Goal: Transaction & Acquisition: Purchase product/service

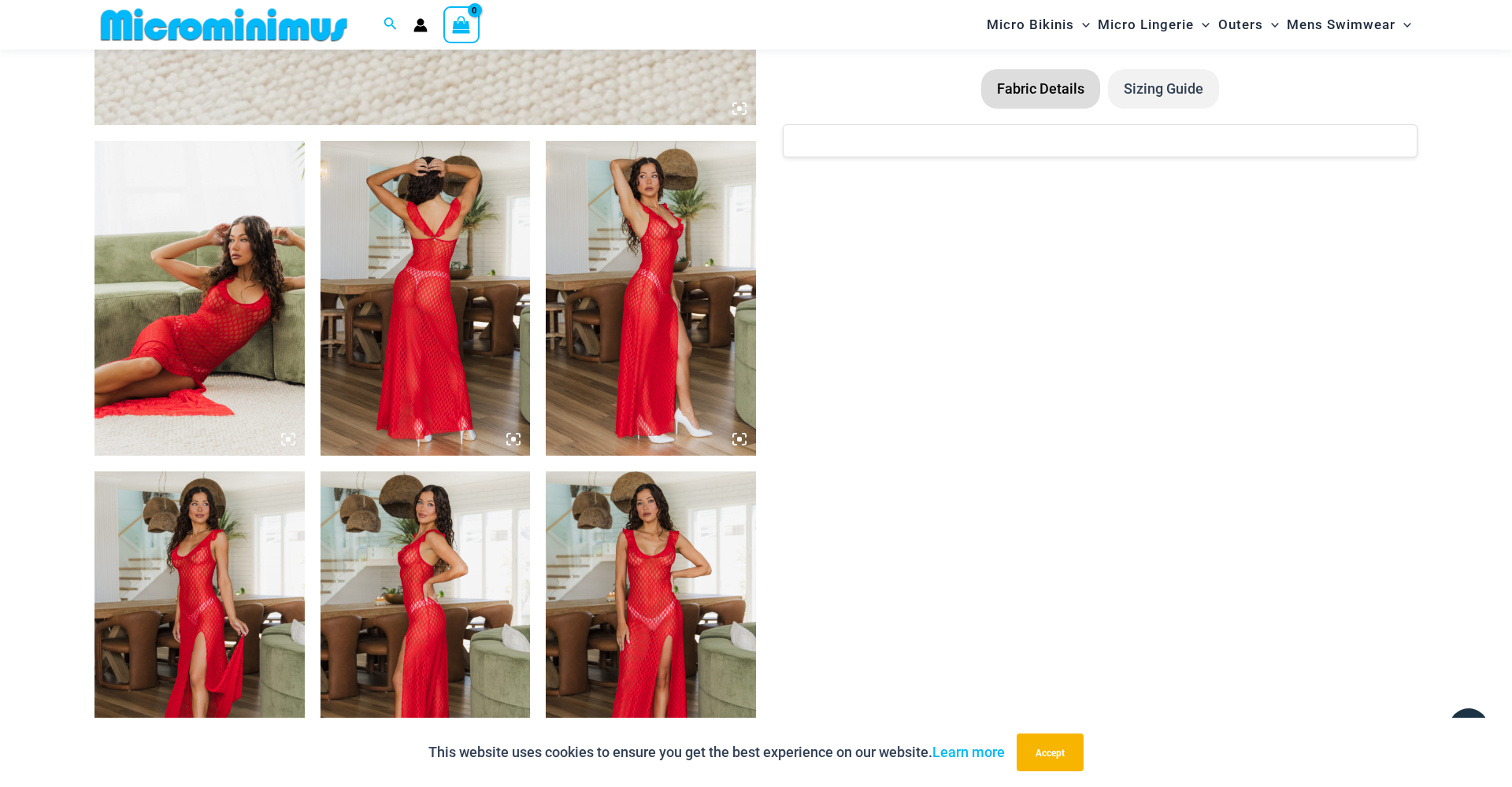
scroll to position [1048, 0]
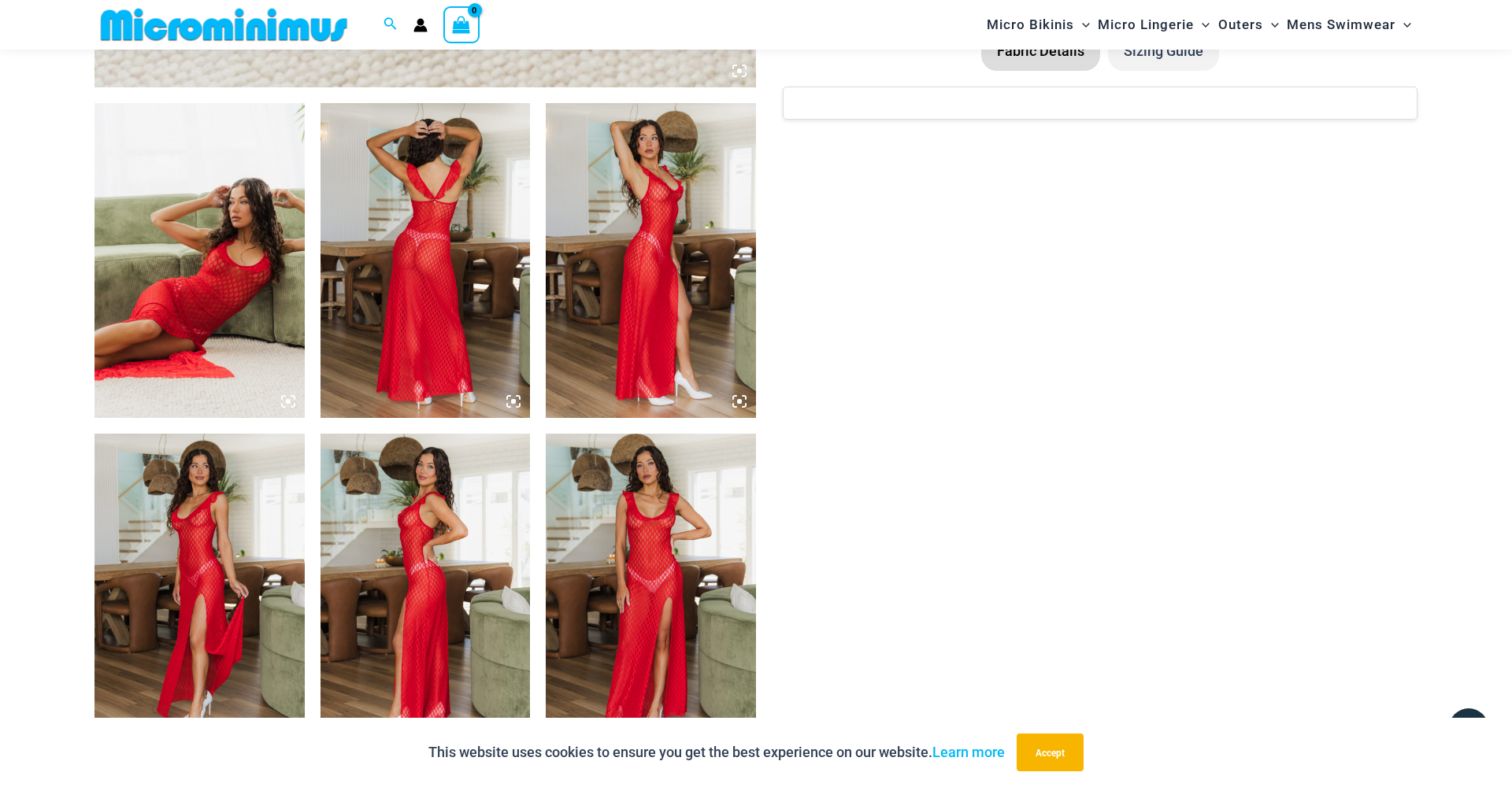
click at [650, 266] on img at bounding box center [650, 260] width 211 height 315
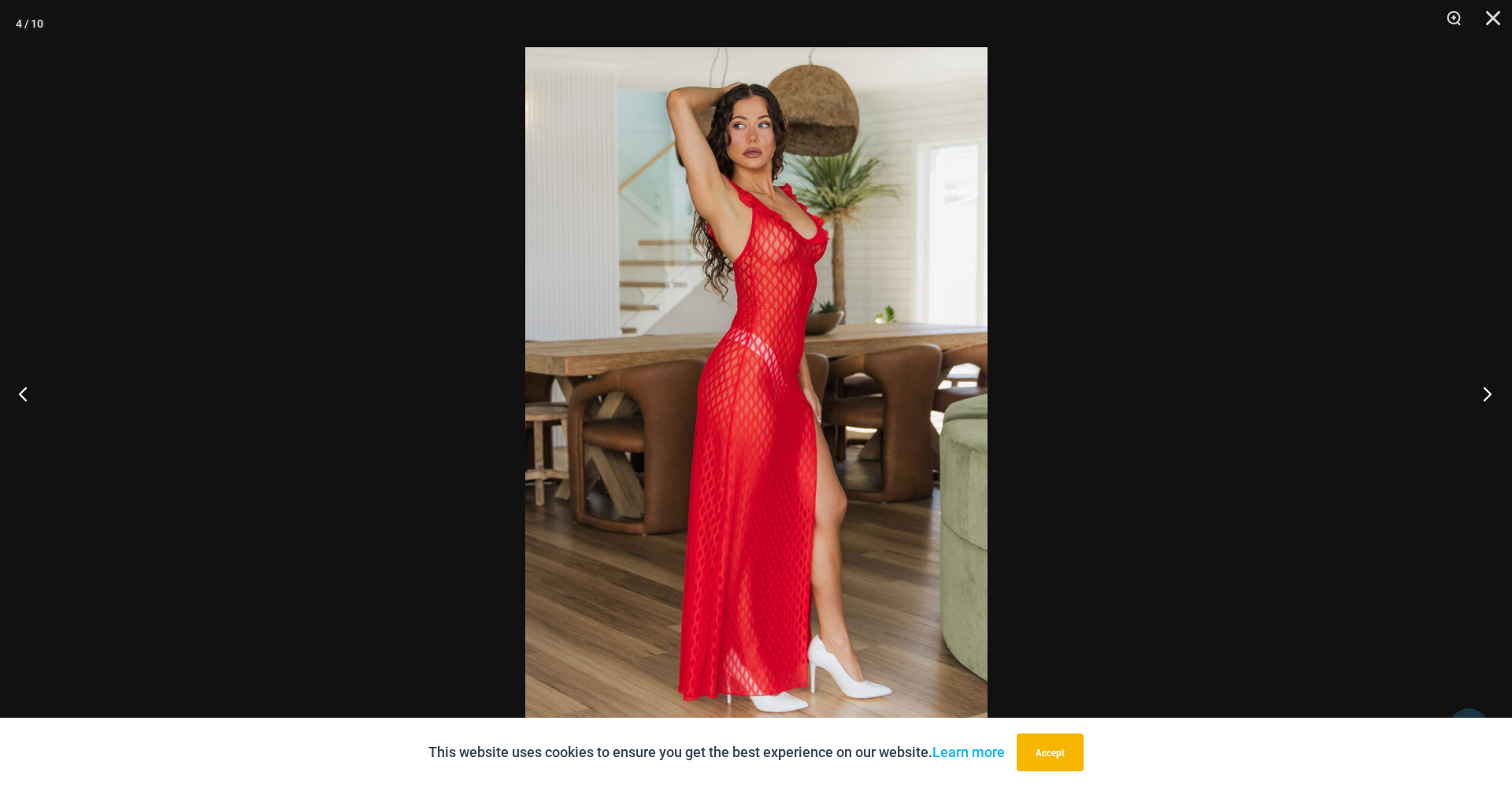
click at [1478, 390] on button "Next" at bounding box center [1482, 394] width 59 height 78
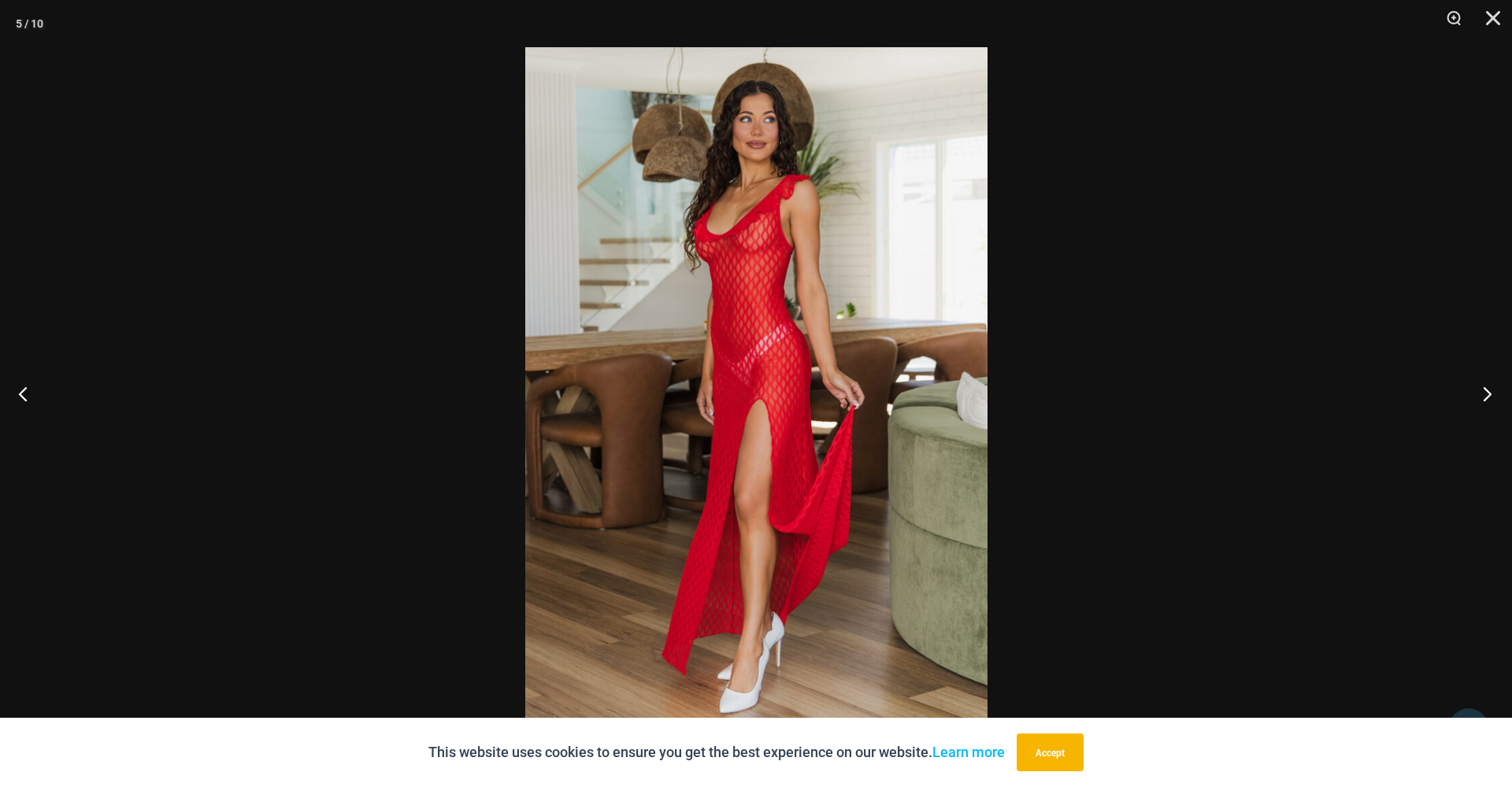
click at [1478, 390] on button "Next" at bounding box center [1482, 394] width 59 height 78
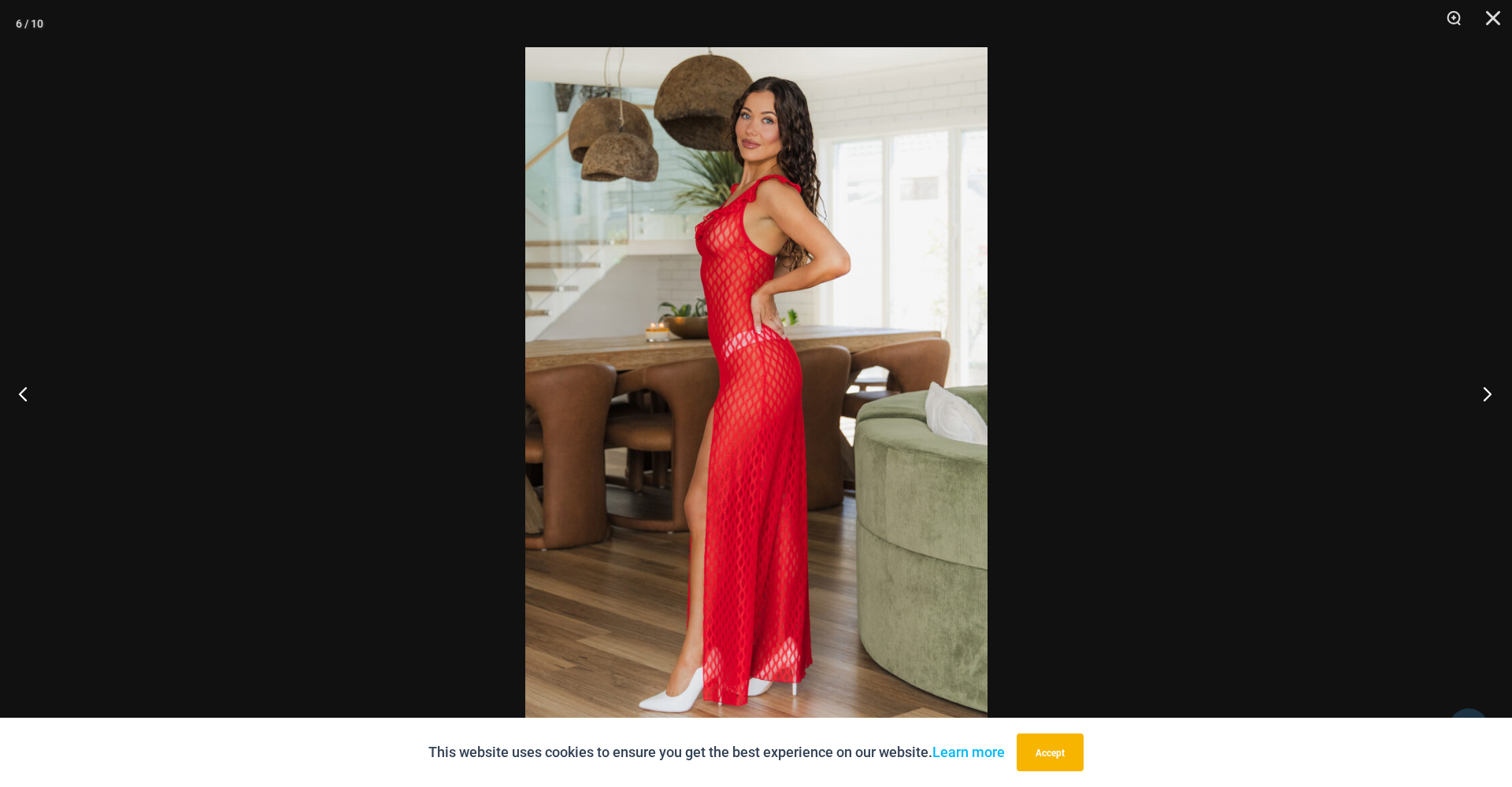
click at [1478, 390] on button "Next" at bounding box center [1482, 394] width 59 height 78
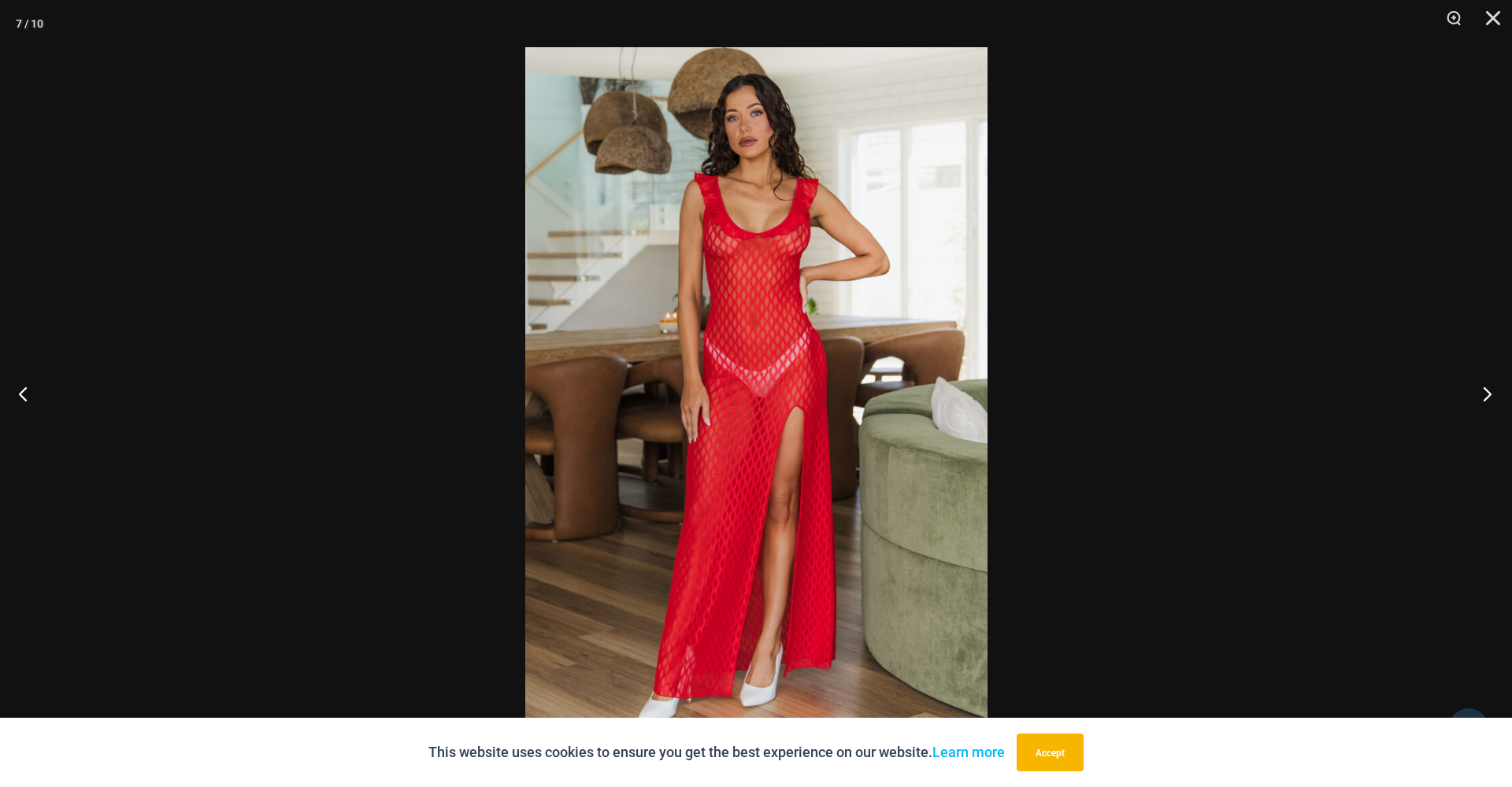
click at [1478, 390] on button "Next" at bounding box center [1482, 394] width 59 height 78
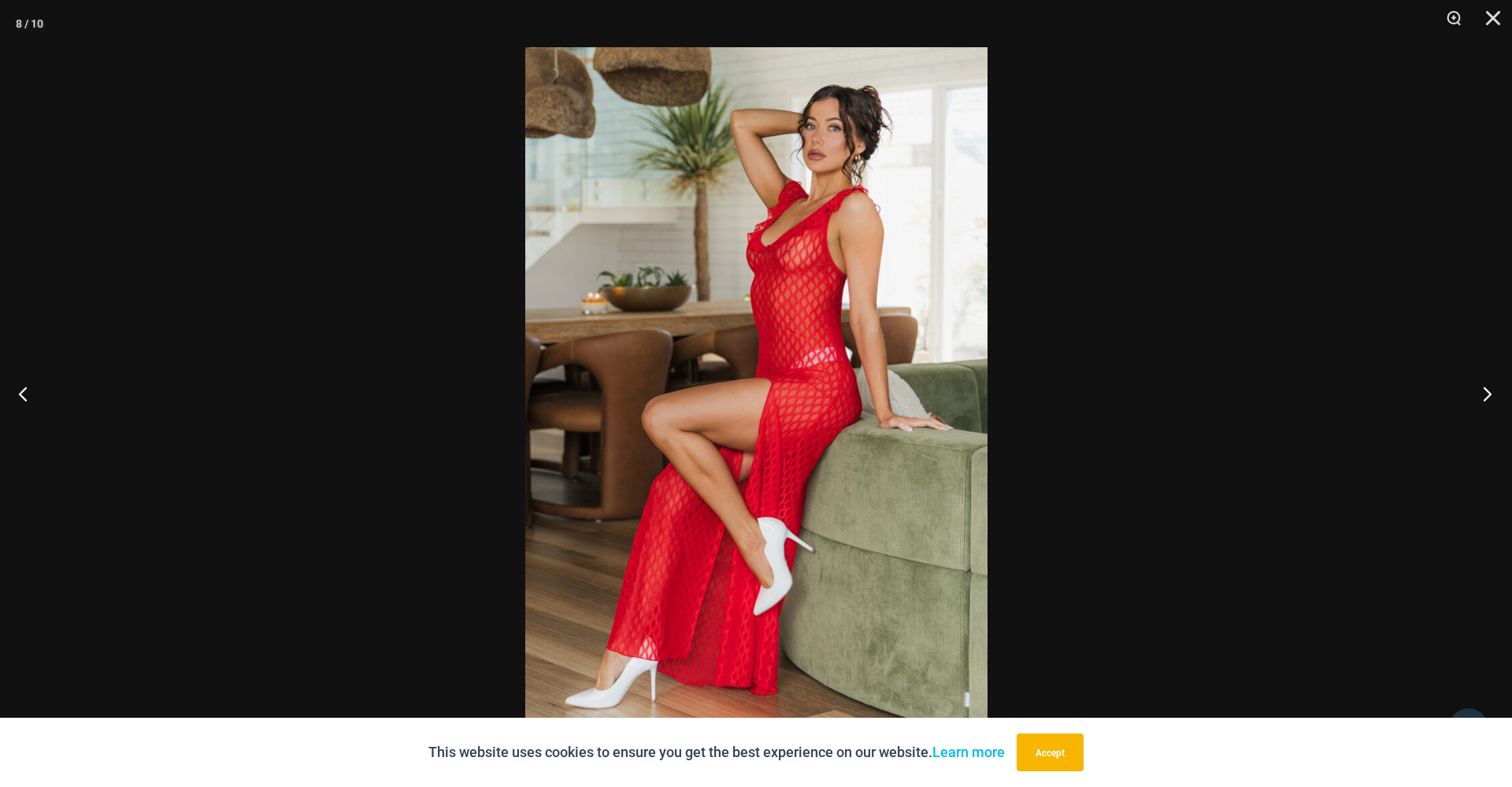
click at [1478, 390] on button "Next" at bounding box center [1482, 394] width 59 height 78
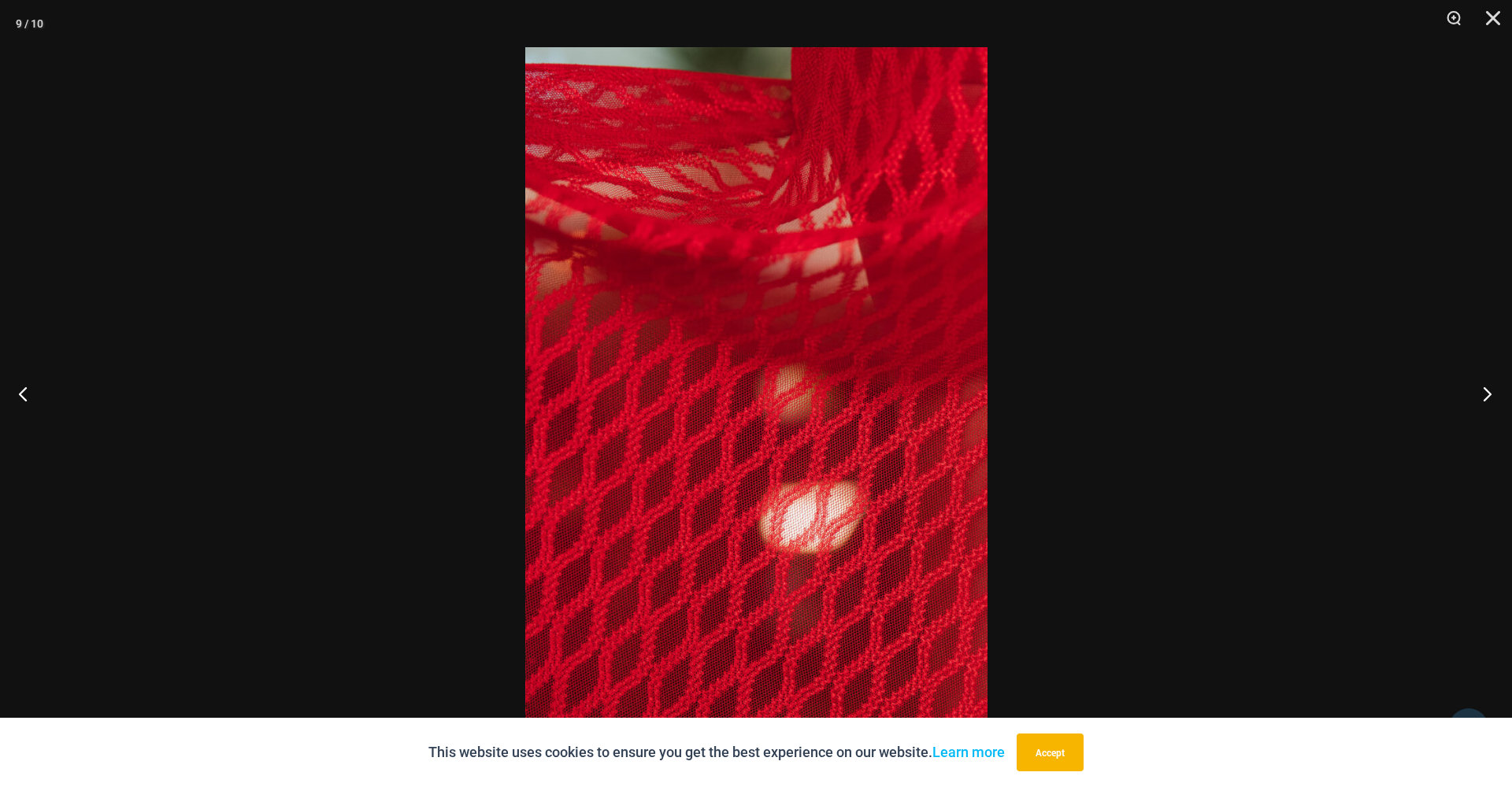
click at [1478, 390] on button "Next" at bounding box center [1482, 394] width 59 height 78
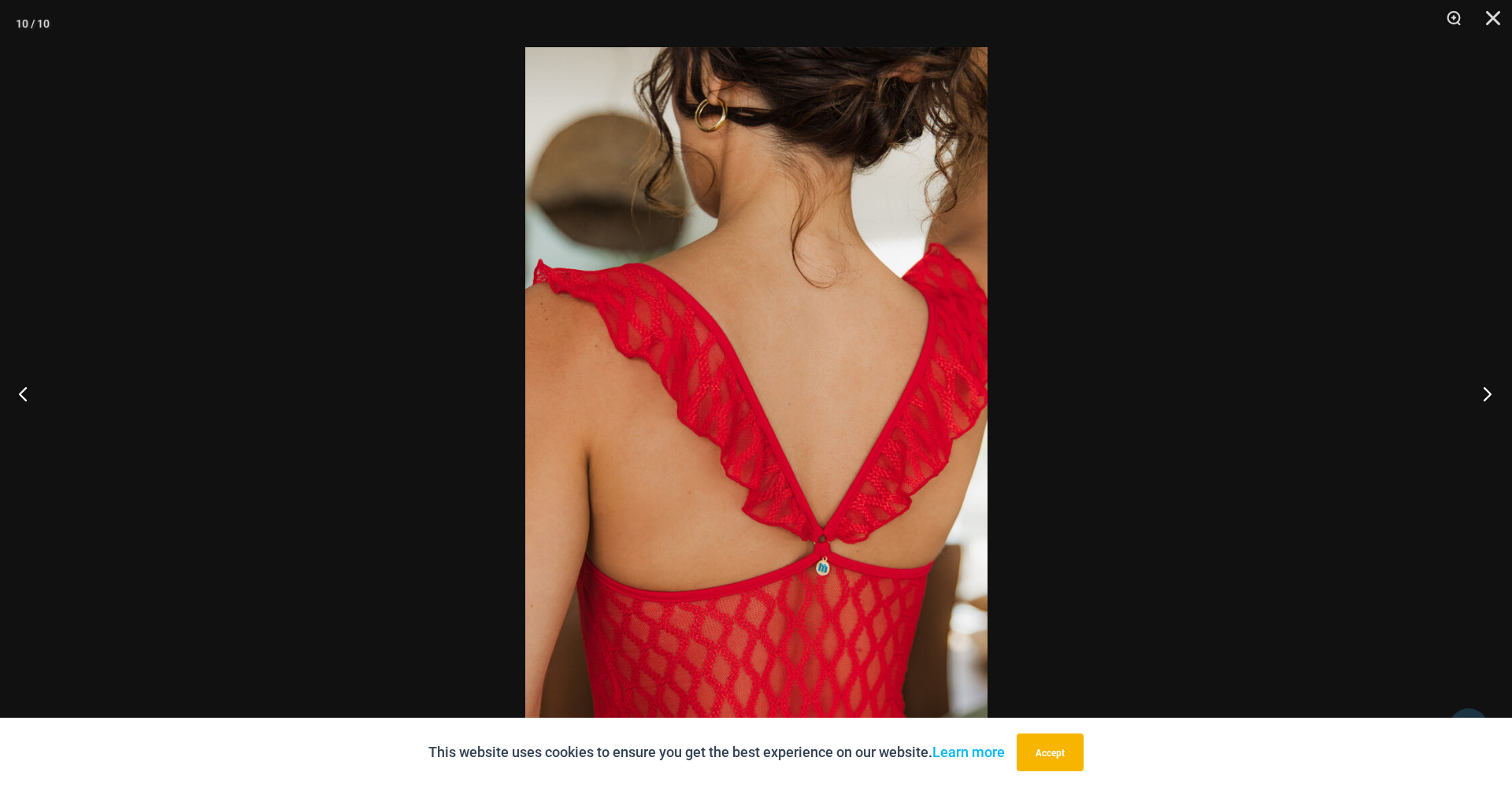
click at [1478, 390] on button "Next" at bounding box center [1482, 394] width 59 height 78
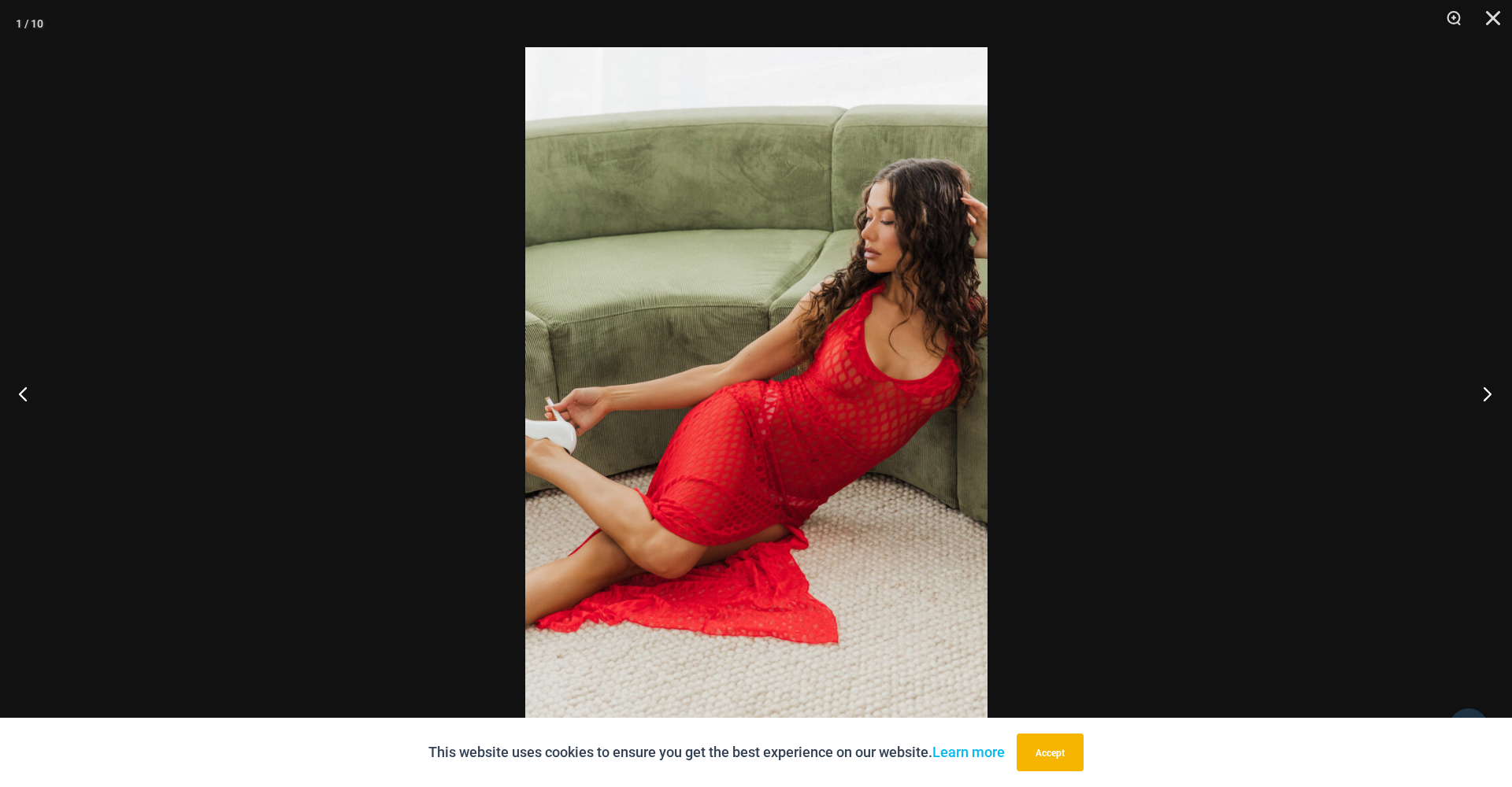
click at [1478, 390] on button "Next" at bounding box center [1482, 394] width 59 height 78
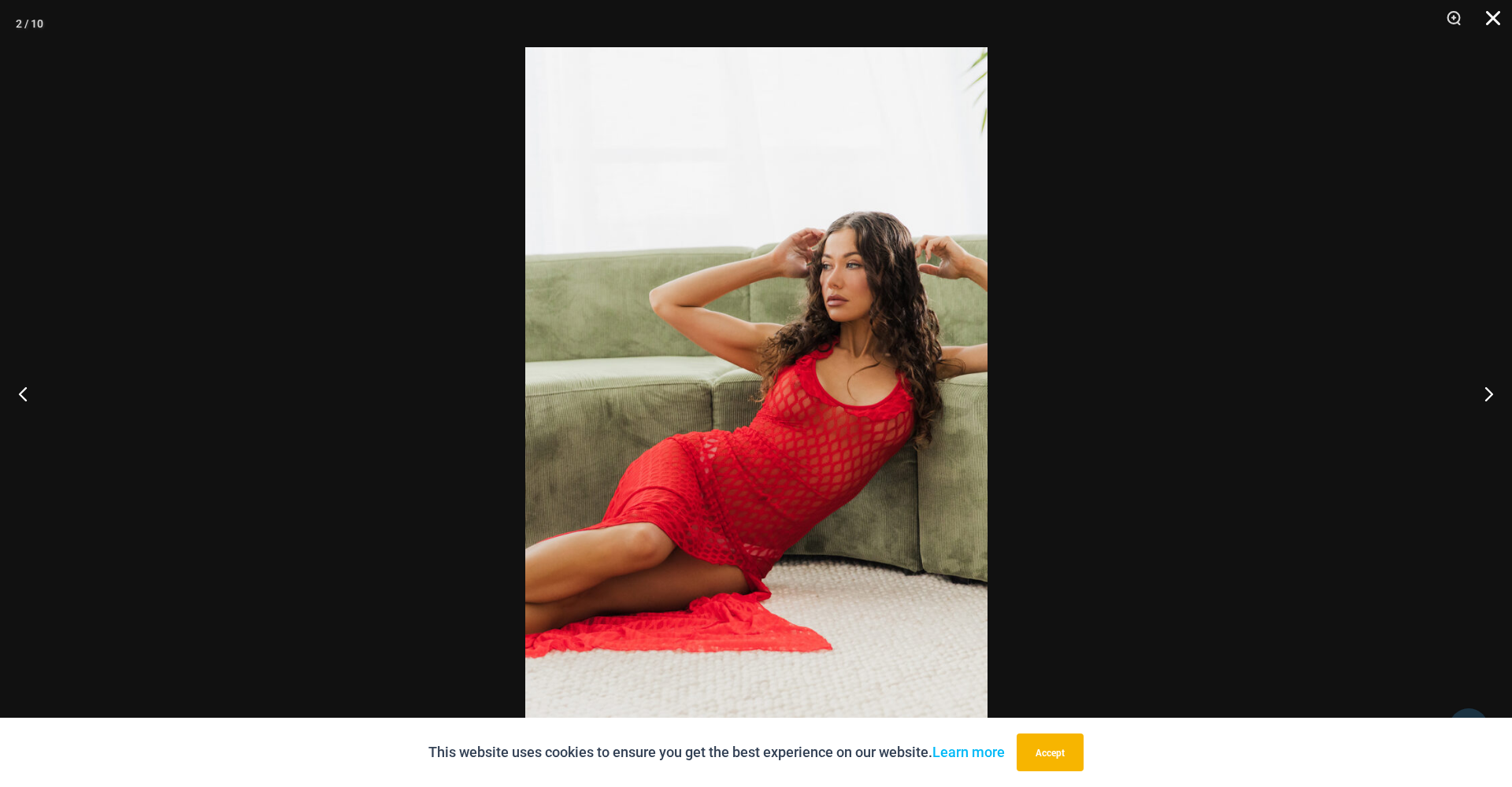
click at [1488, 18] on button "Close" at bounding box center [1486, 24] width 39 height 47
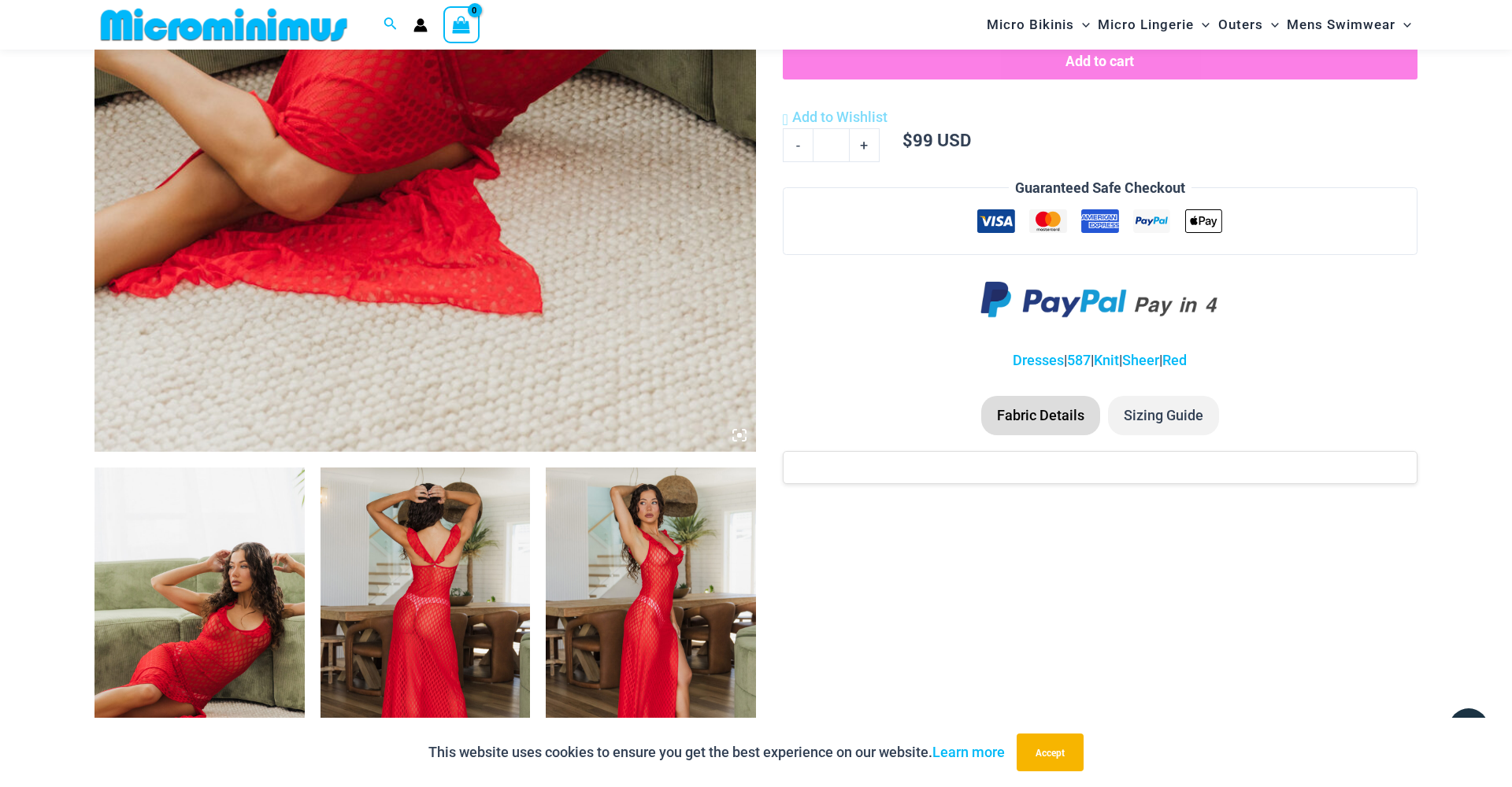
scroll to position [683, 0]
